Goal: Entertainment & Leisure: Consume media (video, audio)

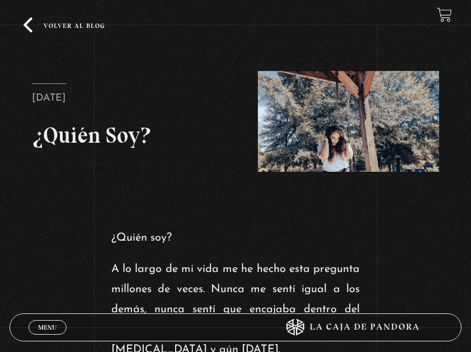
click at [58, 331] on link "Menu Cerrar" at bounding box center [48, 327] width 38 height 15
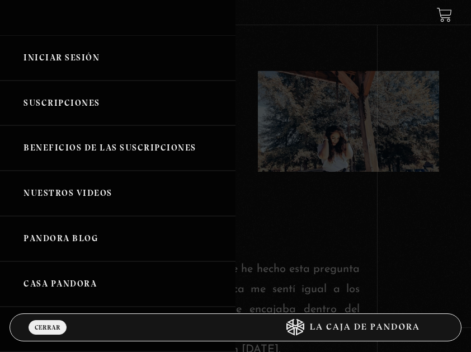
click at [67, 63] on link "Iniciar Sesión" at bounding box center [117, 57] width 235 height 45
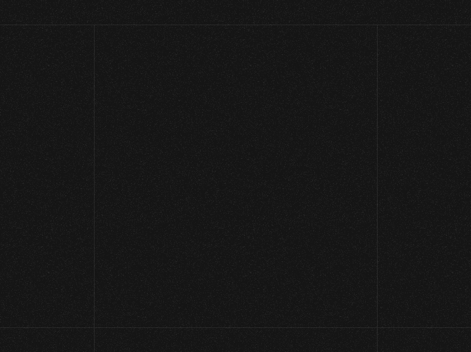
type input "lisbethfelixpaulino"
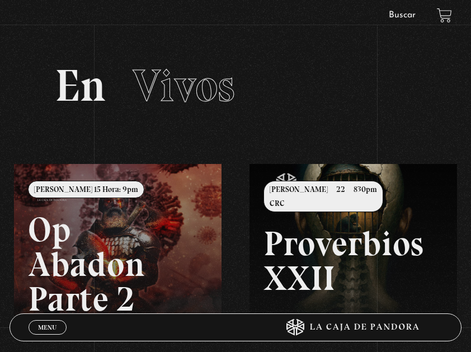
click at [48, 335] on div "Menu Cerrar" at bounding box center [142, 327] width 226 height 27
click at [48, 329] on span "Menu" at bounding box center [47, 327] width 18 height 7
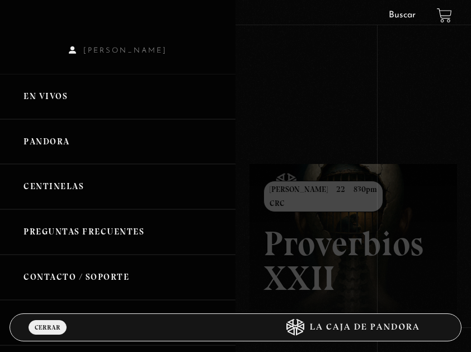
click at [72, 187] on link "Centinelas" at bounding box center [117, 186] width 235 height 45
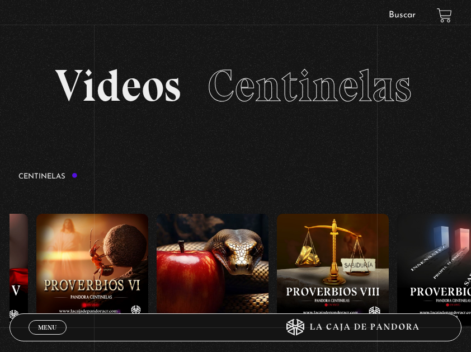
scroll to position [0, 1338]
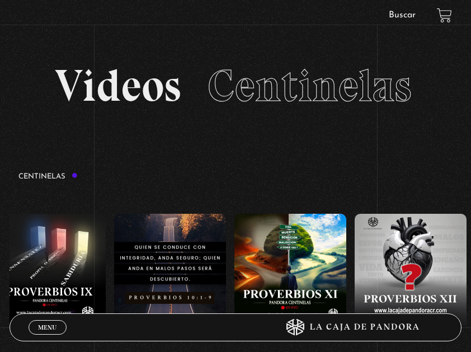
drag, startPoint x: 442, startPoint y: 266, endPoint x: 174, endPoint y: 275, distance: 267.5
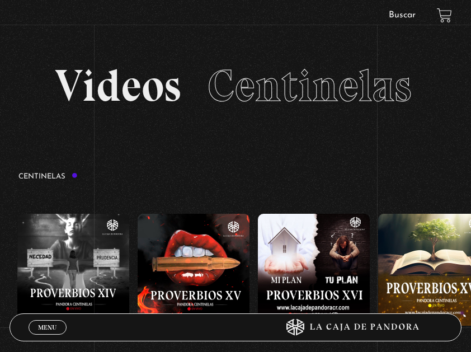
scroll to position [0, 1844]
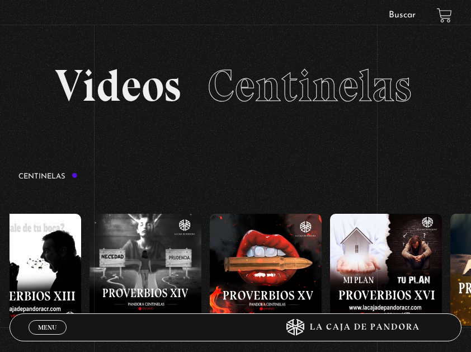
drag, startPoint x: 355, startPoint y: 271, endPoint x: 254, endPoint y: 280, distance: 101.0
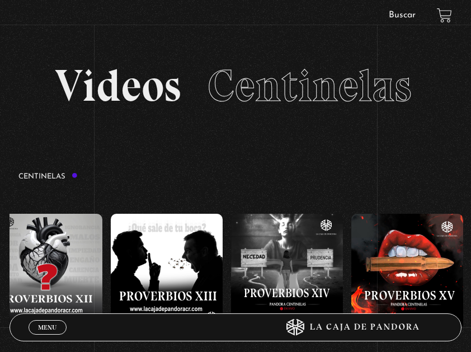
scroll to position [0, 1624]
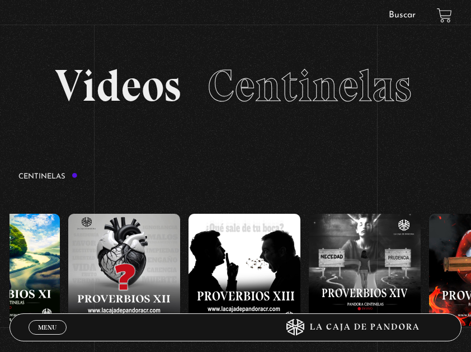
drag, startPoint x: 173, startPoint y: 293, endPoint x: 218, endPoint y: 290, distance: 44.3
click at [226, 264] on figure at bounding box center [244, 281] width 112 height 134
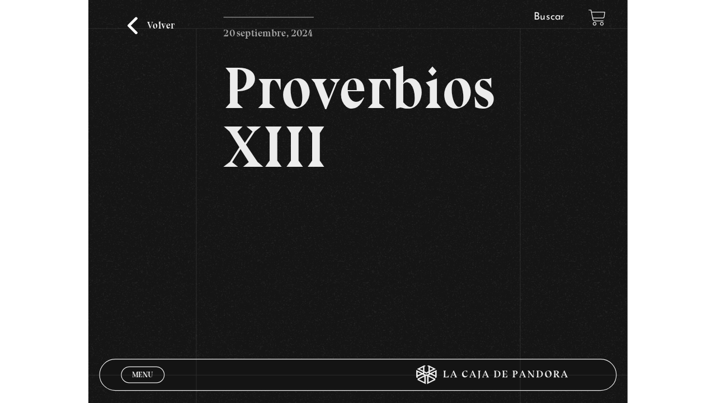
scroll to position [74, 0]
